Goal: Task Accomplishment & Management: Manage account settings

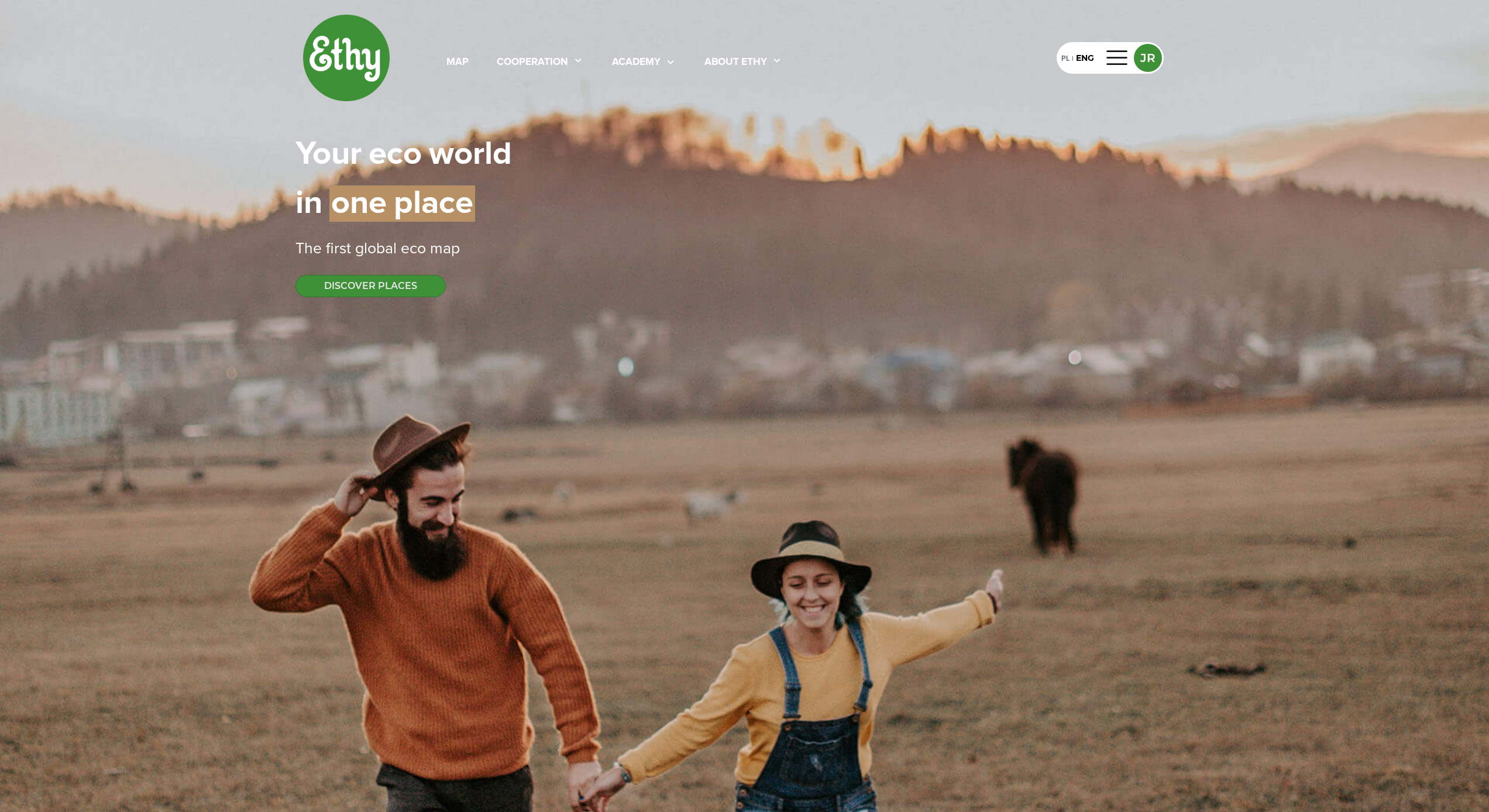
select select
click at [1125, 57] on div at bounding box center [1117, 57] width 28 height 19
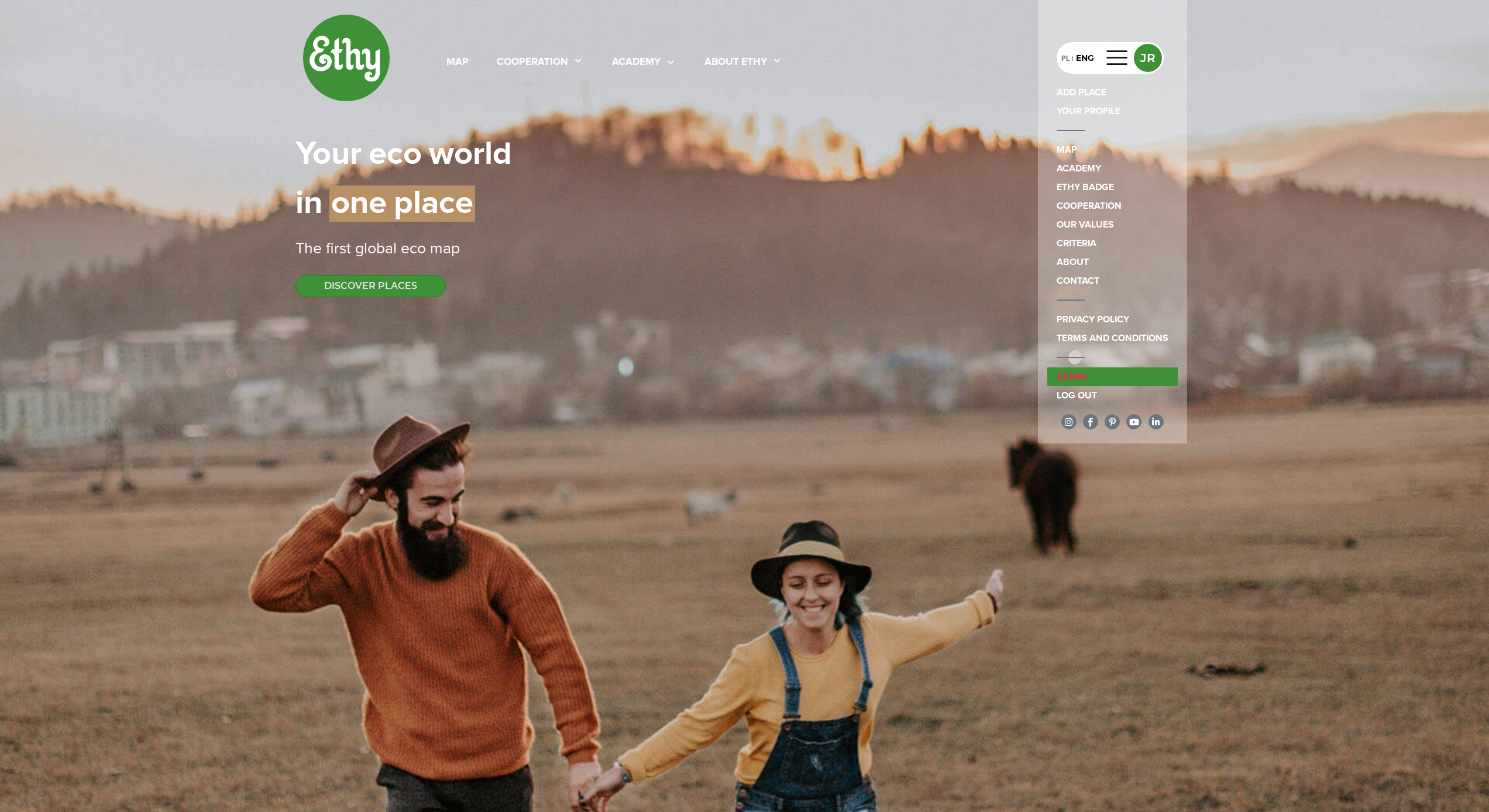
click at [1096, 370] on link "admin" at bounding box center [1112, 376] width 131 height 19
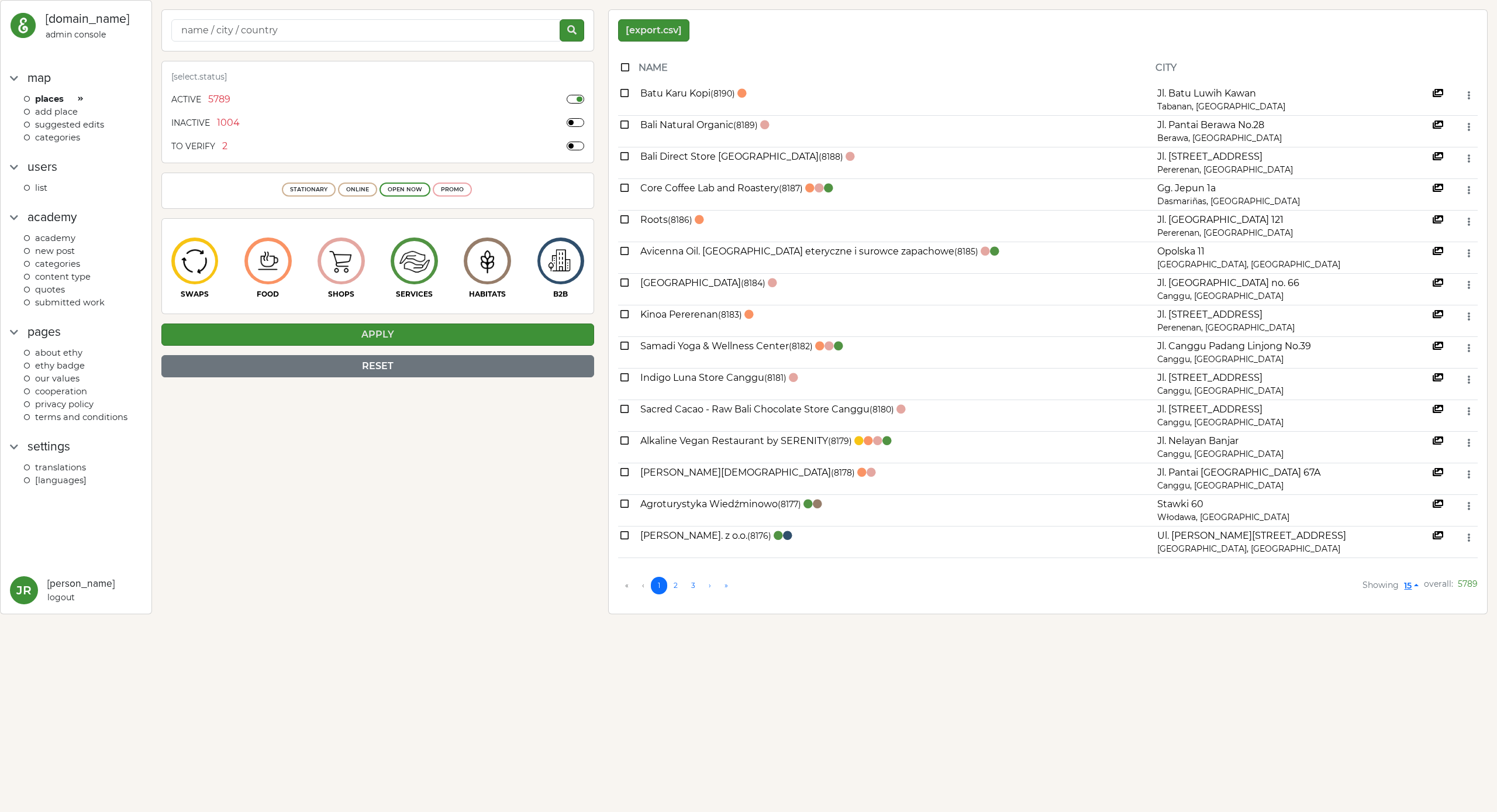
drag, startPoint x: 376, startPoint y: 537, endPoint x: 374, endPoint y: 531, distance: 6.3
click at [376, 535] on div "[select.status] Active 5789 Inactive 1004 TO VERIFY 2 STATIONARY ONLINE OPEN NO…" at bounding box center [378, 311] width 447 height 604
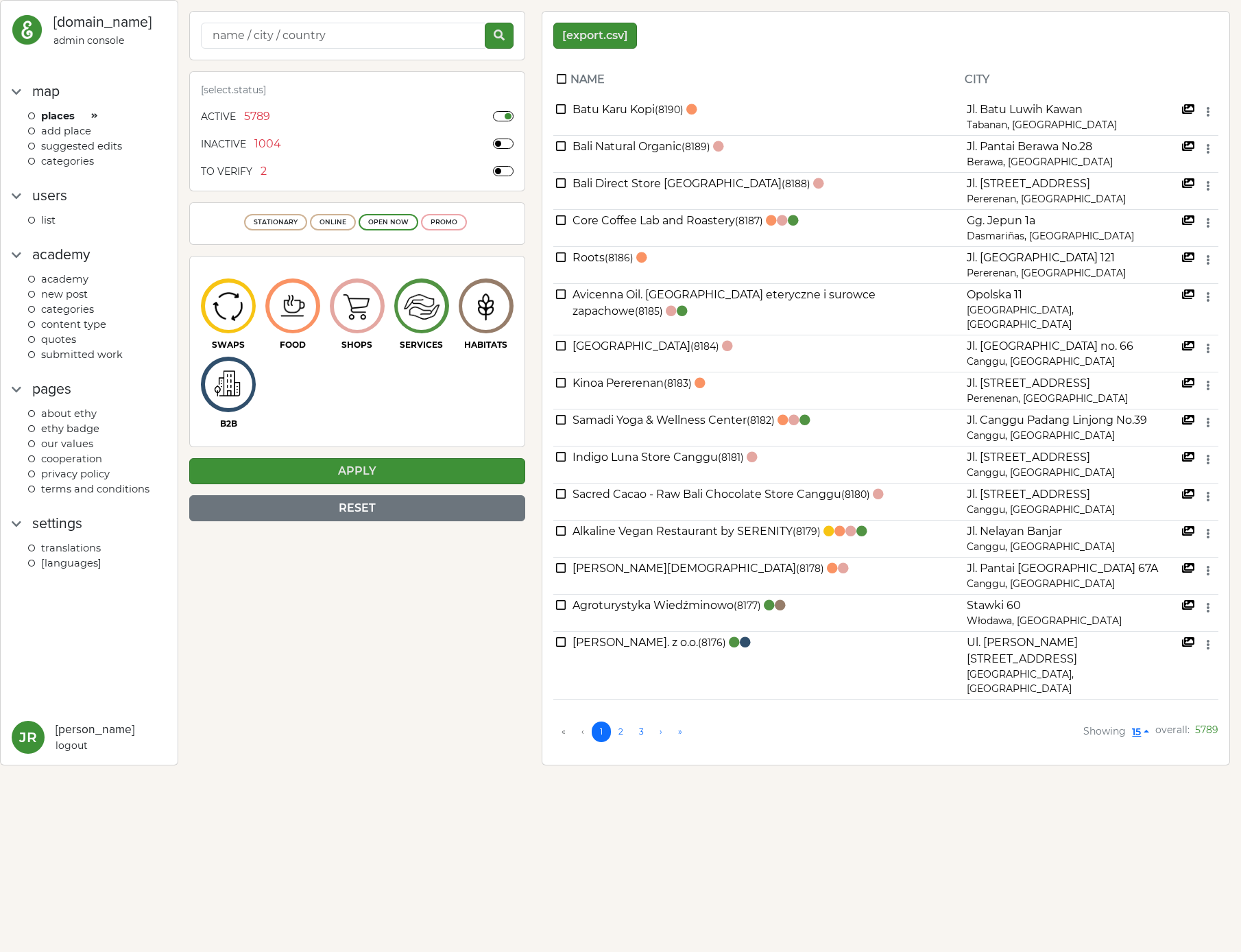
click at [82, 273] on span "Academy" at bounding box center [65, 278] width 47 height 13
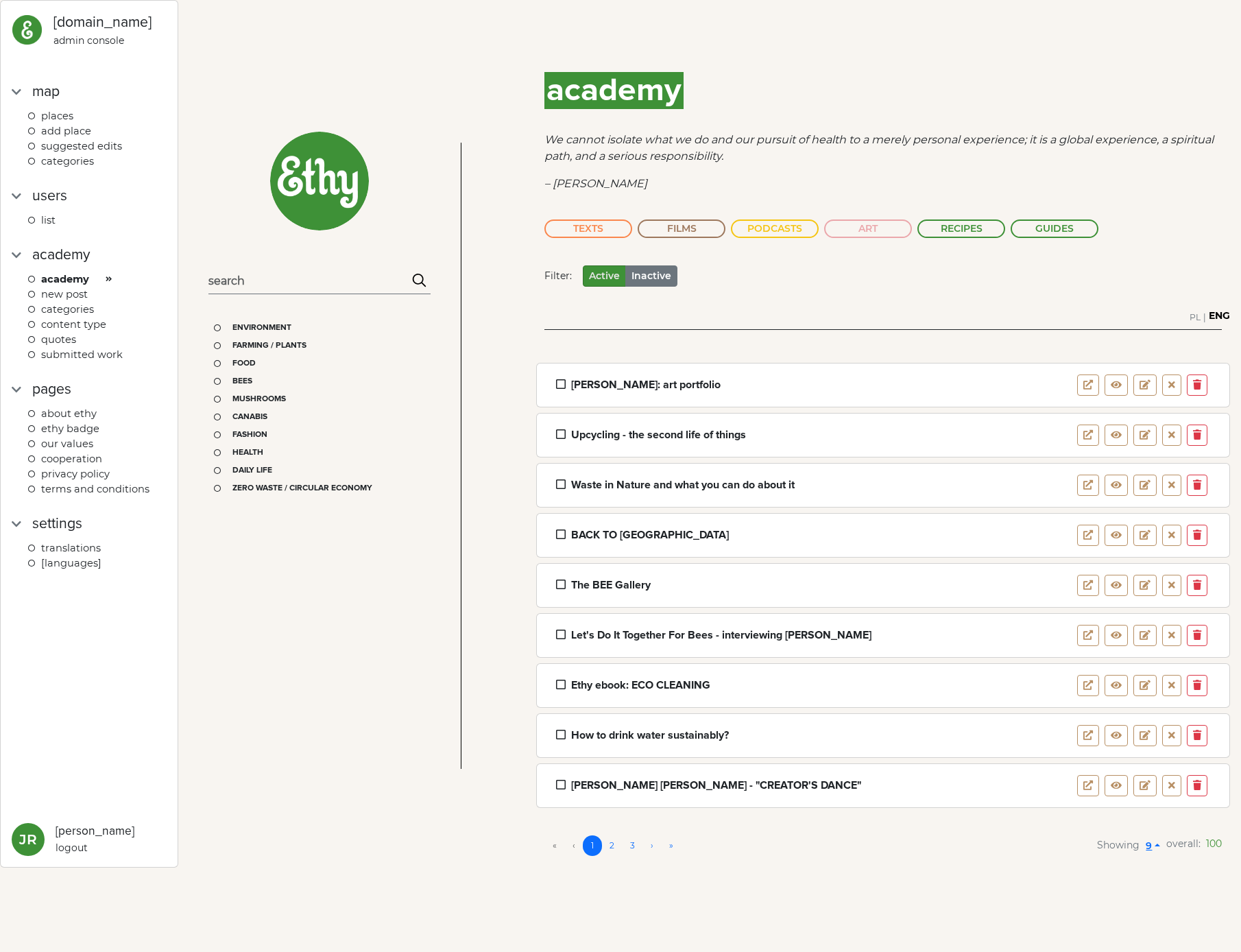
click at [109, 540] on div "Translations" at bounding box center [97, 548] width 139 height 15
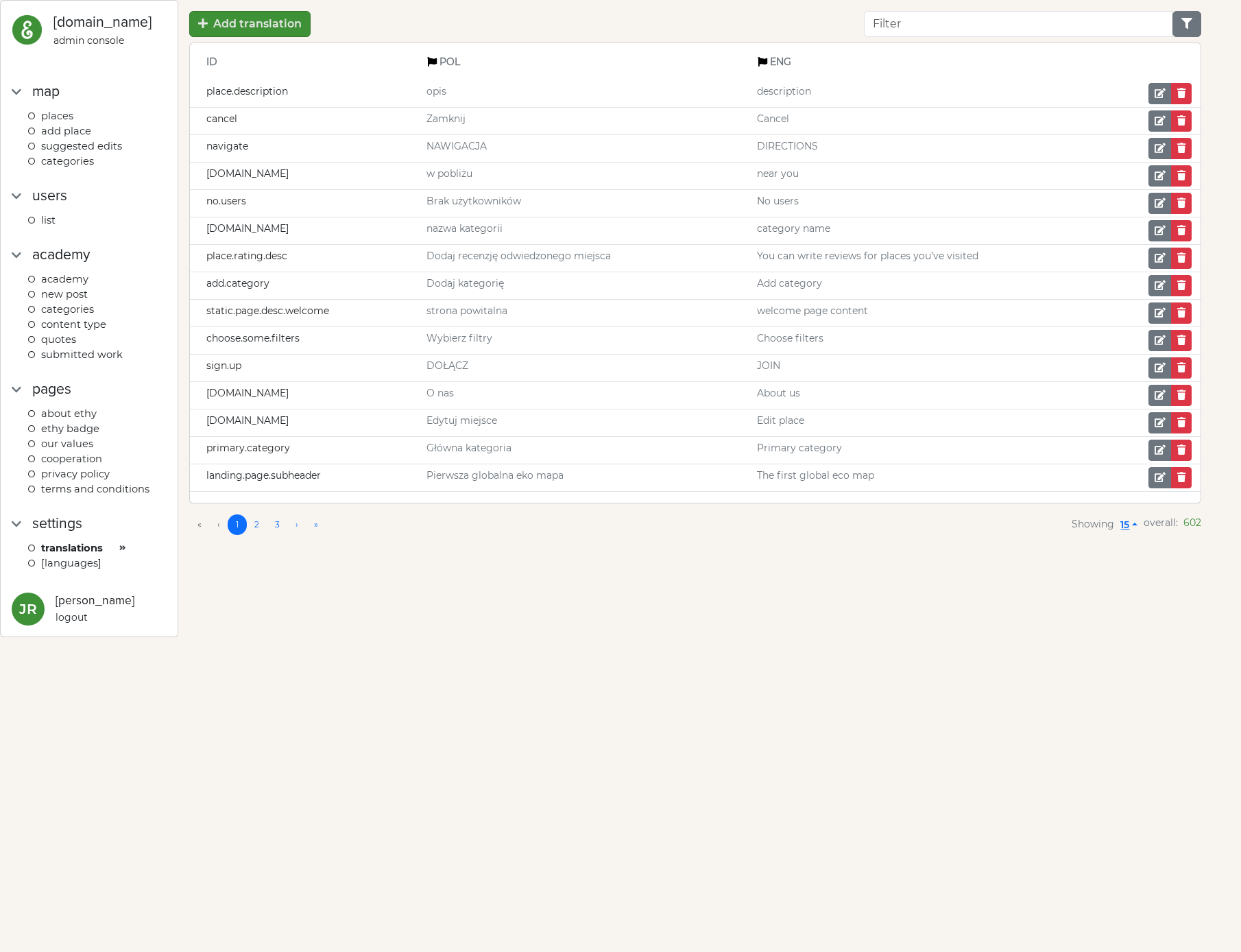
click at [981, 21] on input "Filter" at bounding box center [1018, 23] width 309 height 26
type input "academ"
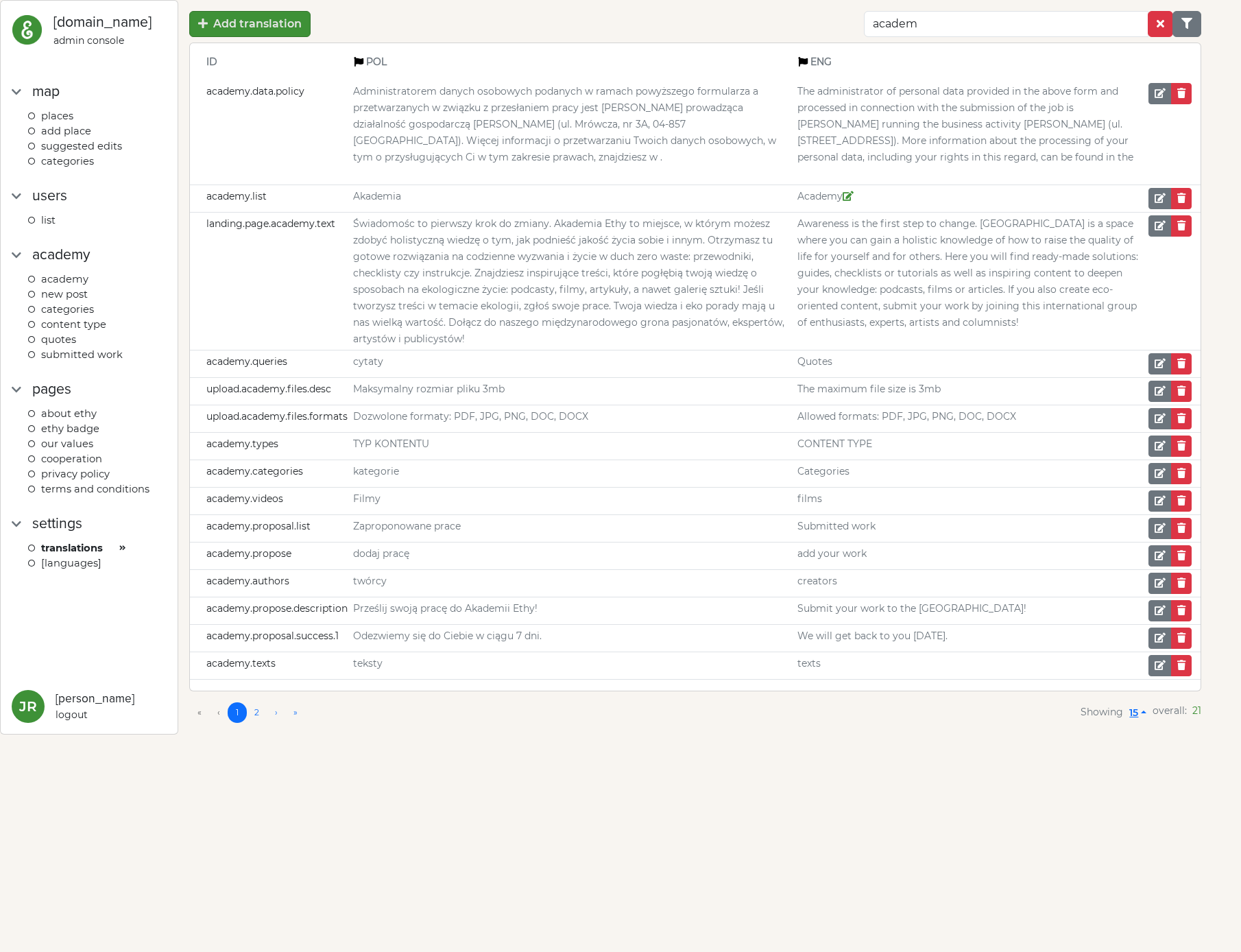
click at [854, 197] on em at bounding box center [847, 196] width 11 height 10
click at [649, 201] on input "Akademia" at bounding box center [573, 198] width 439 height 21
drag, startPoint x: 616, startPoint y: 202, endPoint x: 423, endPoint y: 165, distance: 196.5
click at [290, 194] on tr "academy.list Akademia Academy" at bounding box center [695, 198] width 1011 height 27
click at [763, 794] on body "[DOMAIN_NAME] admin console map Places ADD PLACE Suggested edits categories Use…" at bounding box center [620, 476] width 1241 height 952
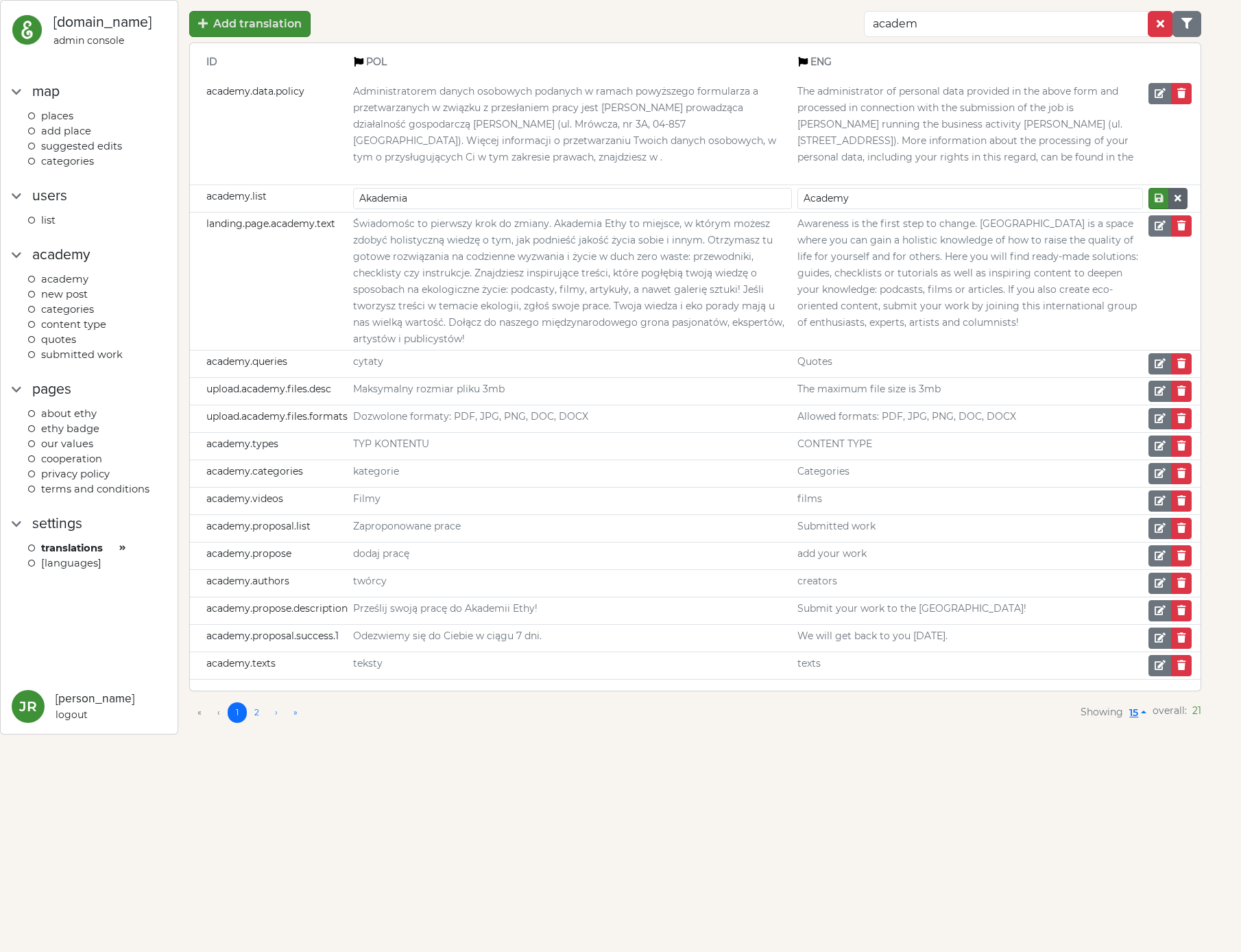
click at [1183, 199] on button "Category config" at bounding box center [1178, 198] width 19 height 21
click at [854, 193] on em at bounding box center [847, 196] width 11 height 10
drag, startPoint x: 865, startPoint y: 192, endPoint x: 640, endPoint y: 175, distance: 225.6
click at [640, 175] on tbody "academy.data.policy Administratorem danych osobowych podanych w ramach powyższe…" at bounding box center [695, 379] width 1011 height 600
click at [665, 204] on input "Akademia" at bounding box center [573, 198] width 439 height 21
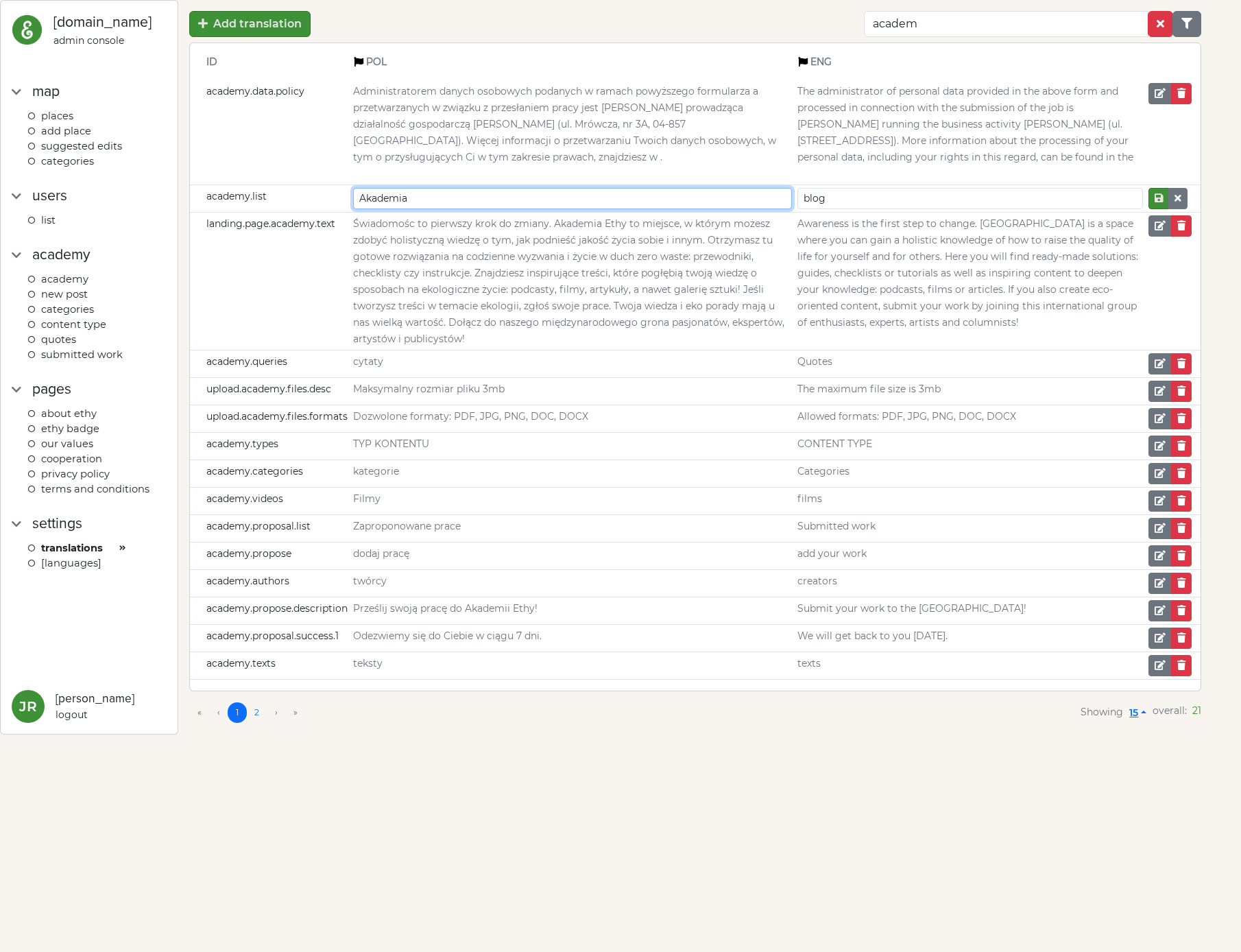
type input "Academy"
